Goal: Task Accomplishment & Management: Use online tool/utility

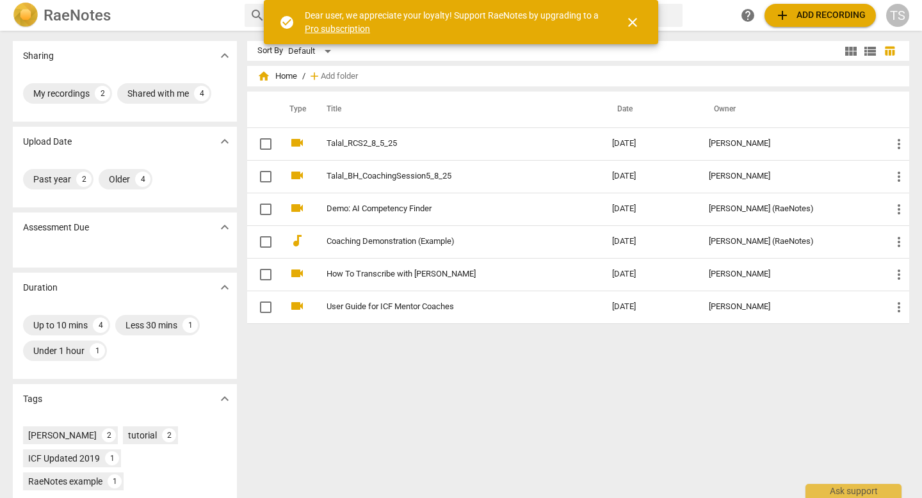
click at [79, 17] on h2 "RaeNotes" at bounding box center [77, 15] width 67 height 18
click at [78, 13] on h2 "RaeNotes" at bounding box center [77, 15] width 67 height 18
click at [628, 26] on span "close" at bounding box center [632, 22] width 15 height 15
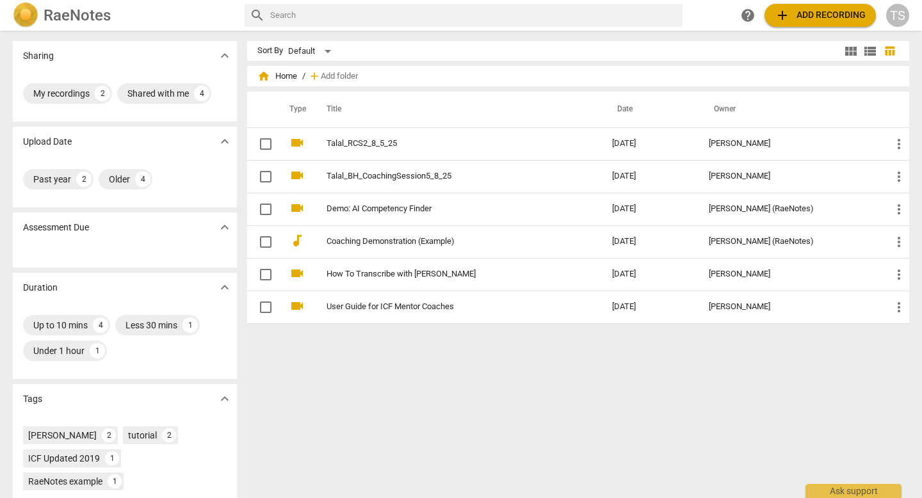
click at [288, 74] on span "home Home" at bounding box center [277, 76] width 40 height 13
click at [278, 78] on span "home Home" at bounding box center [277, 76] width 40 height 13
click at [263, 78] on span "home" at bounding box center [263, 76] width 13 height 13
click at [820, 16] on span "add Add recording" at bounding box center [820, 15] width 91 height 15
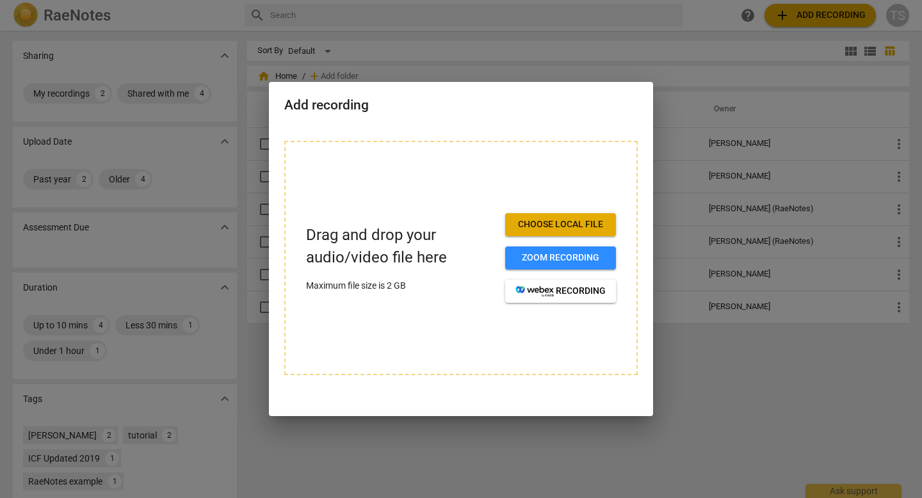
click at [555, 220] on span "Choose local file" at bounding box center [561, 224] width 90 height 13
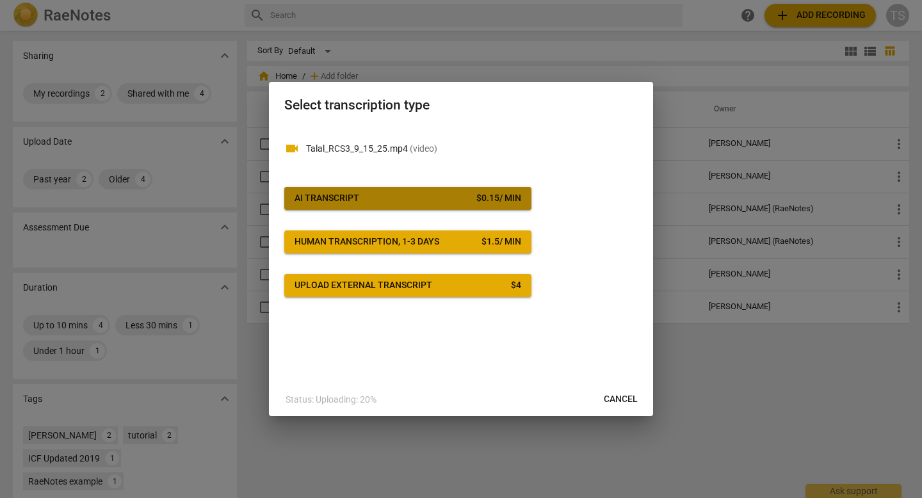
click at [494, 200] on div "$ 0.15 / min" at bounding box center [499, 198] width 45 height 13
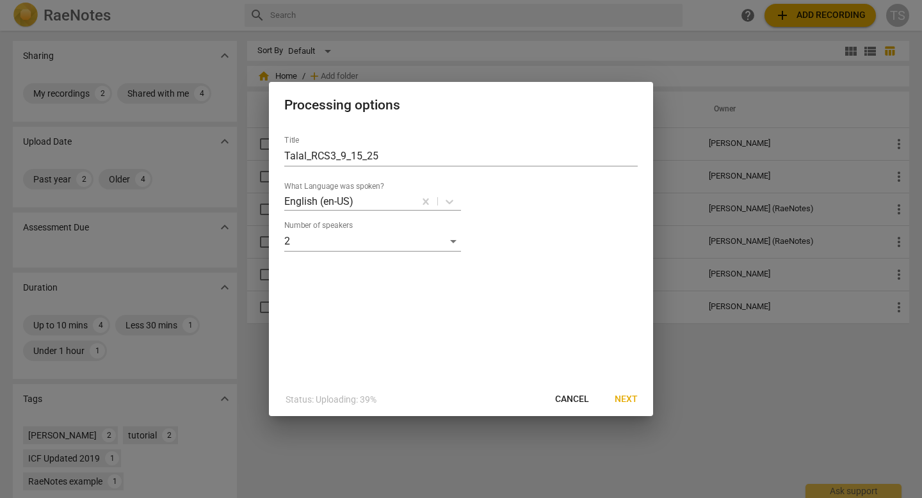
click at [637, 397] on span "Next" at bounding box center [626, 399] width 23 height 13
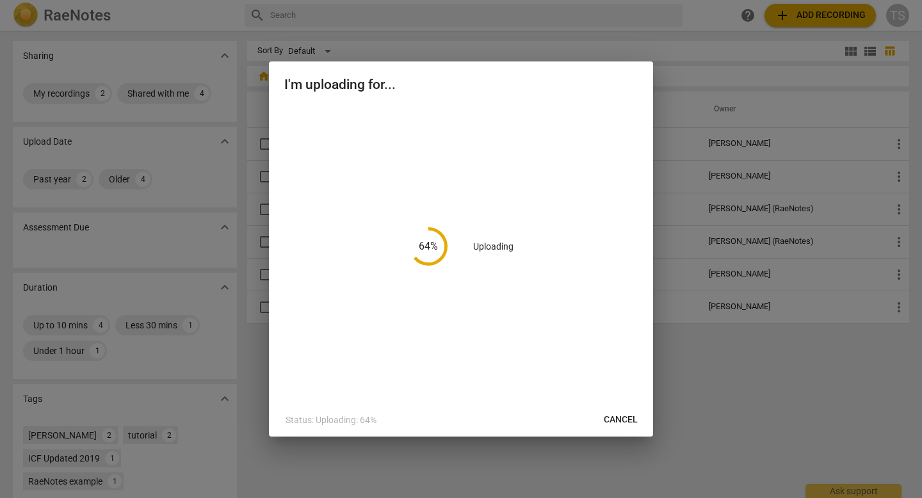
click at [496, 151] on div "64 % Uploading" at bounding box center [461, 246] width 354 height 283
click at [628, 421] on span "Cancel" at bounding box center [621, 420] width 34 height 13
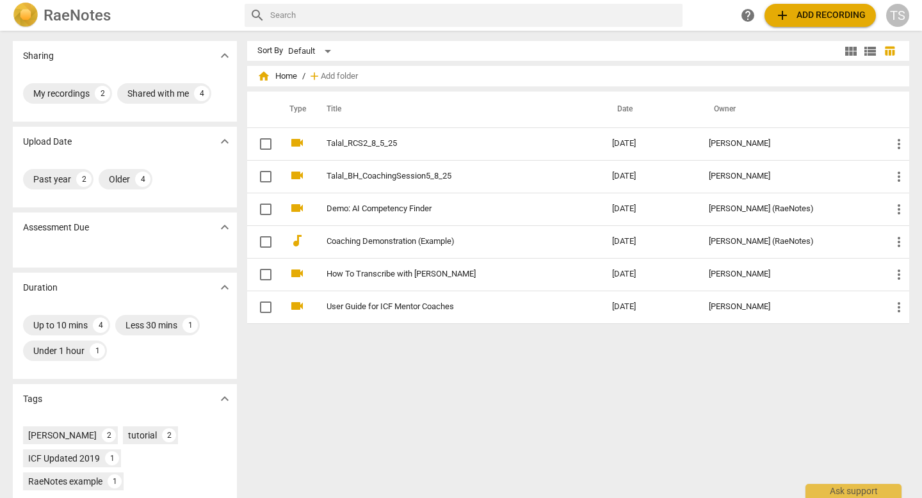
click at [787, 17] on span "add" at bounding box center [782, 15] width 15 height 15
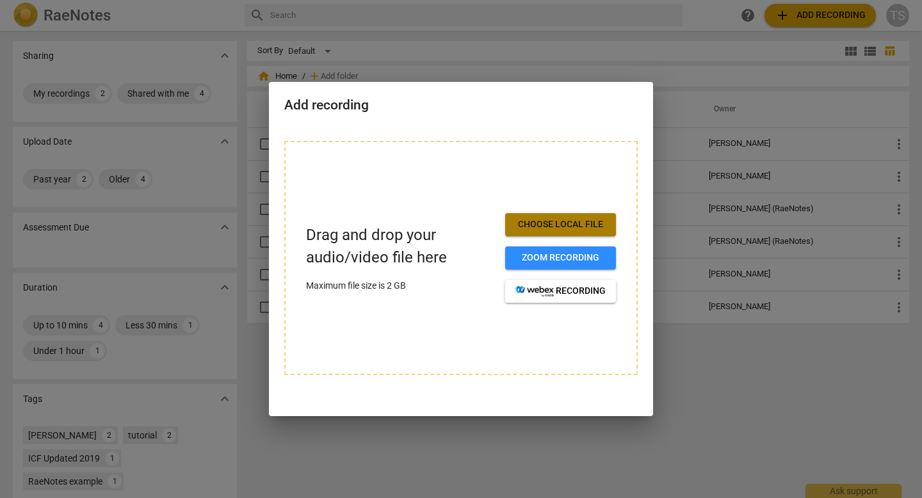
click at [553, 218] on span "Choose local file" at bounding box center [561, 224] width 90 height 13
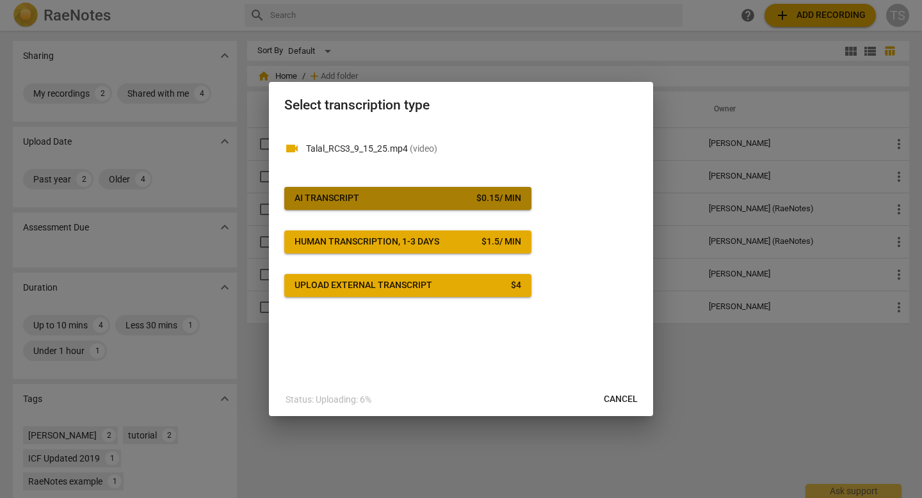
click at [519, 206] on button "AI Transcript $ 0.15 / min" at bounding box center [407, 198] width 247 height 23
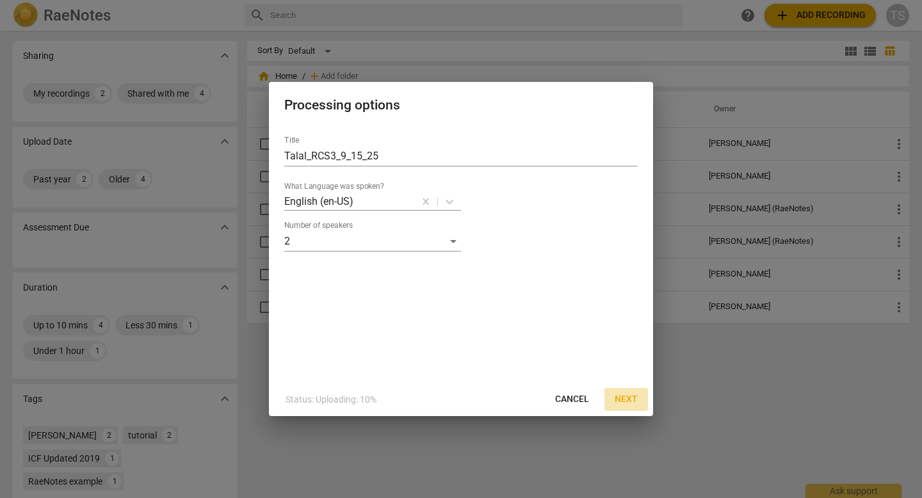
click at [620, 391] on button "Next" at bounding box center [627, 399] width 44 height 23
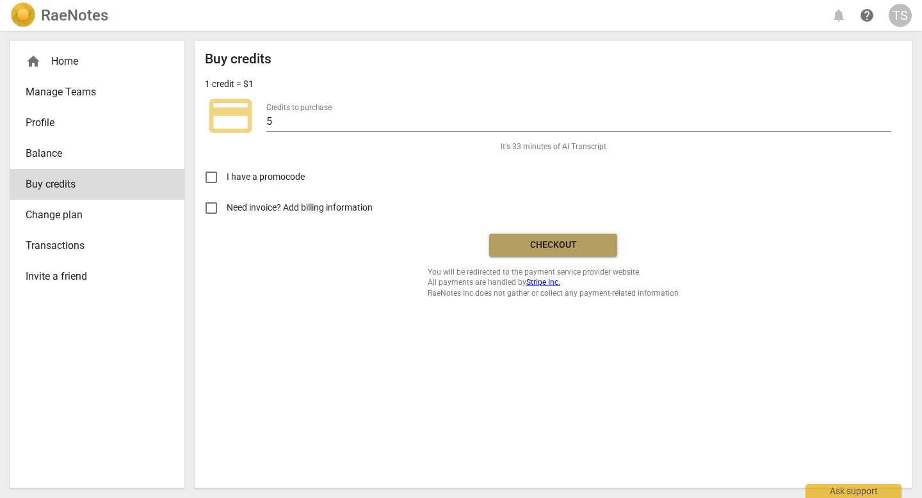
click at [537, 250] on span "Checkout" at bounding box center [554, 245] width 108 height 13
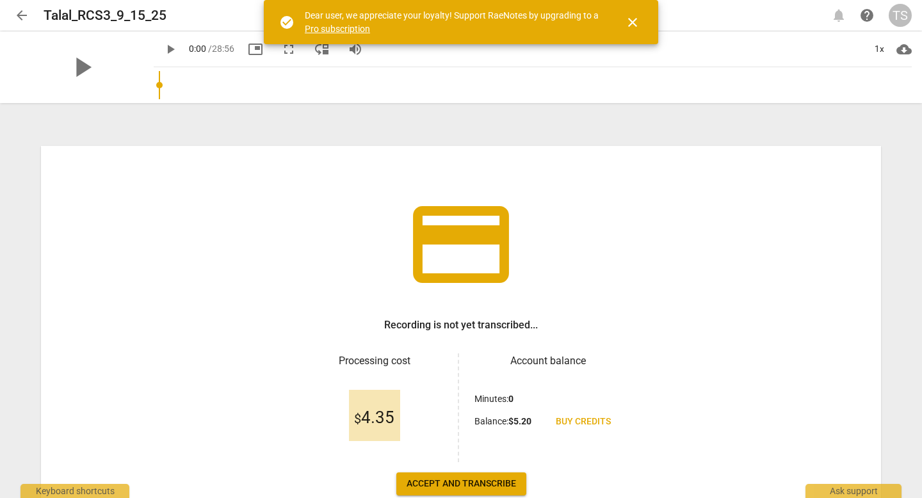
scroll to position [79, 0]
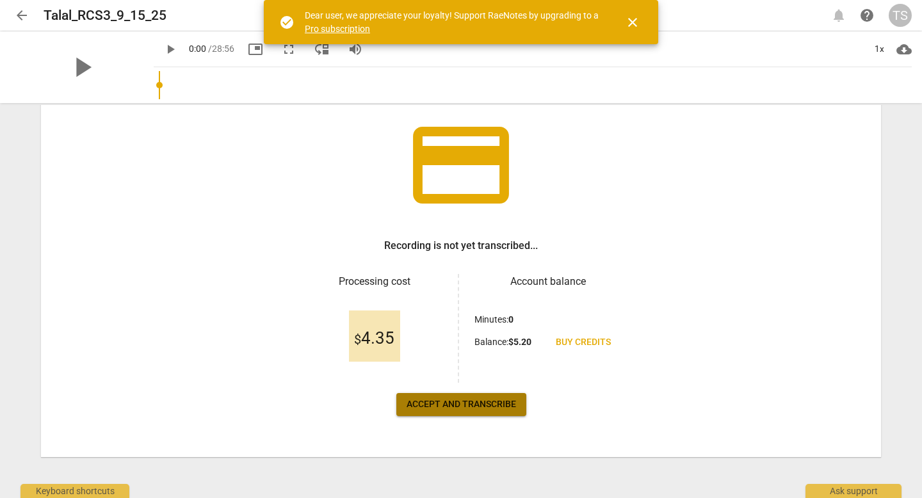
click at [466, 408] on span "Accept and transcribe" at bounding box center [462, 404] width 110 height 13
